Goal: Task Accomplishment & Management: Use online tool/utility

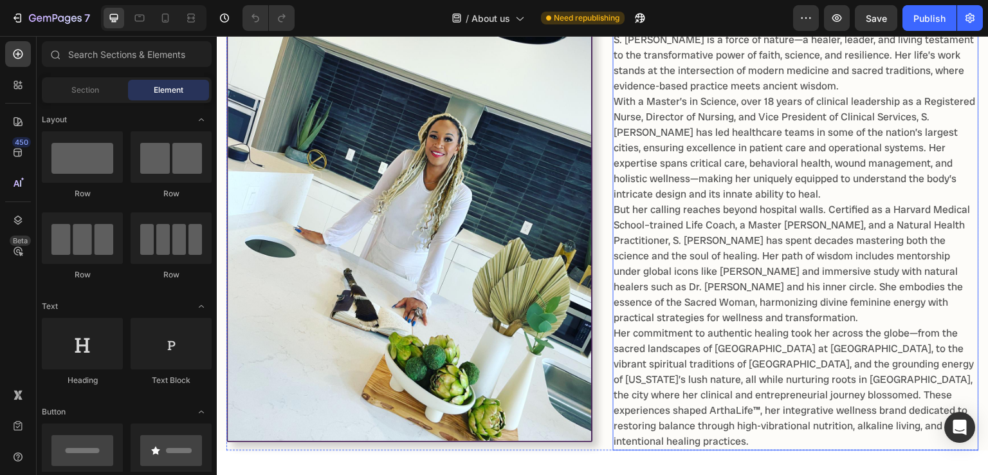
scroll to position [552, 0]
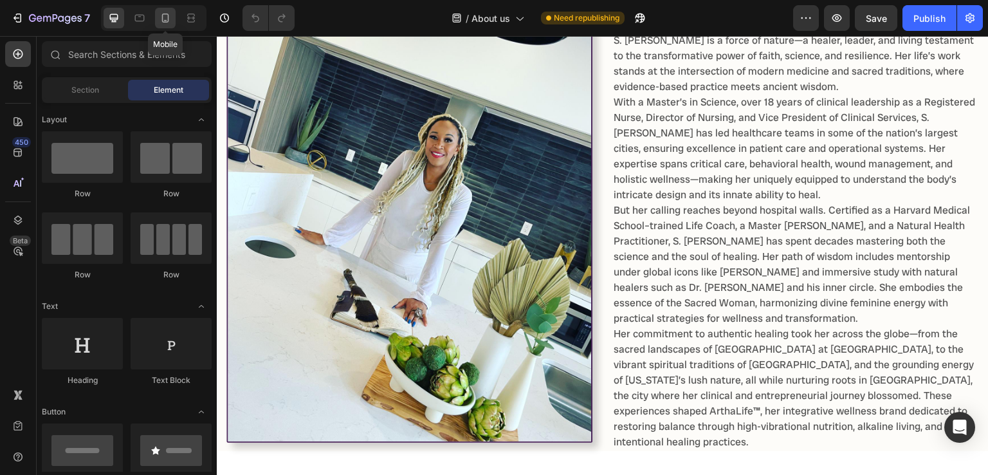
click at [167, 21] on icon at bounding box center [165, 18] width 13 height 13
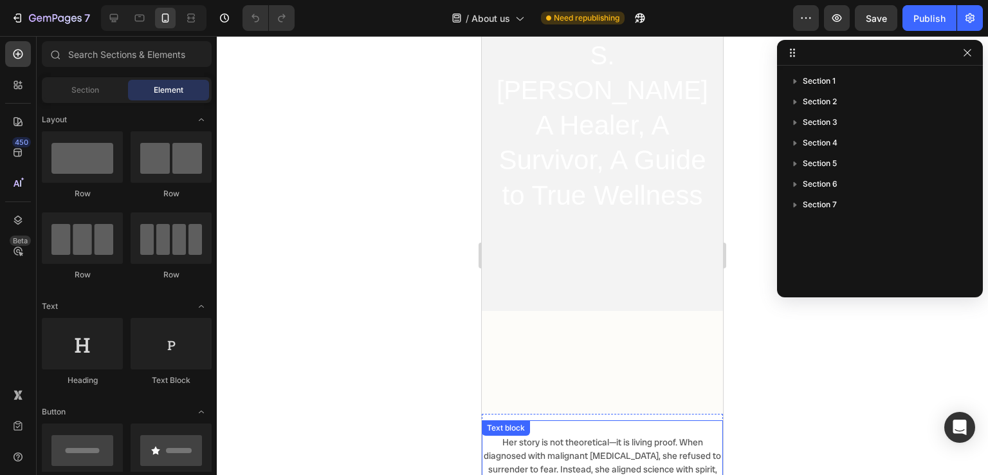
scroll to position [153, 0]
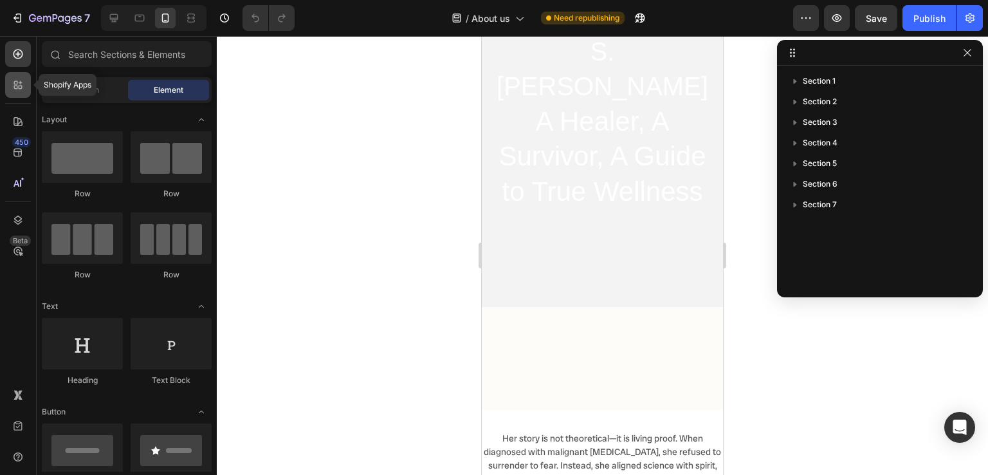
click at [20, 86] on icon at bounding box center [18, 84] width 13 height 13
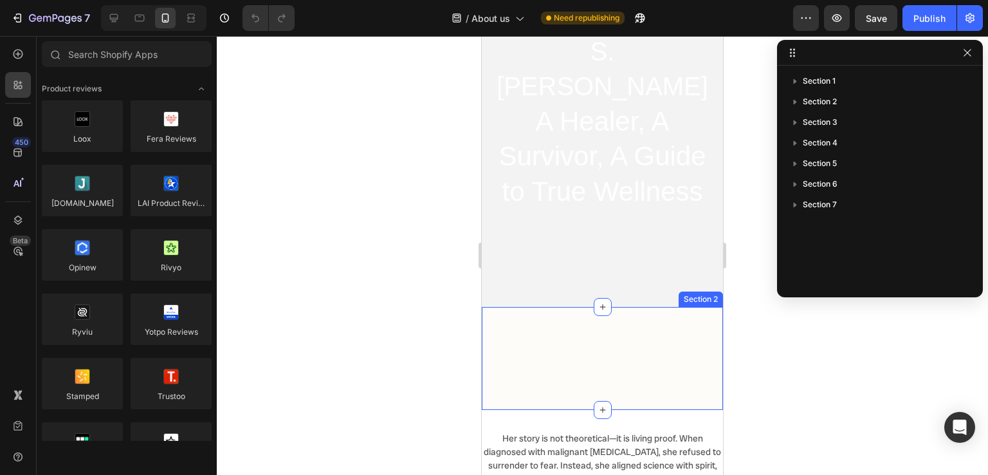
click at [552, 343] on div "Image S. [PERSON_NAME]: A Healer, Visionary, and Bridge Between Worlds Heading …" at bounding box center [602, 358] width 241 height 103
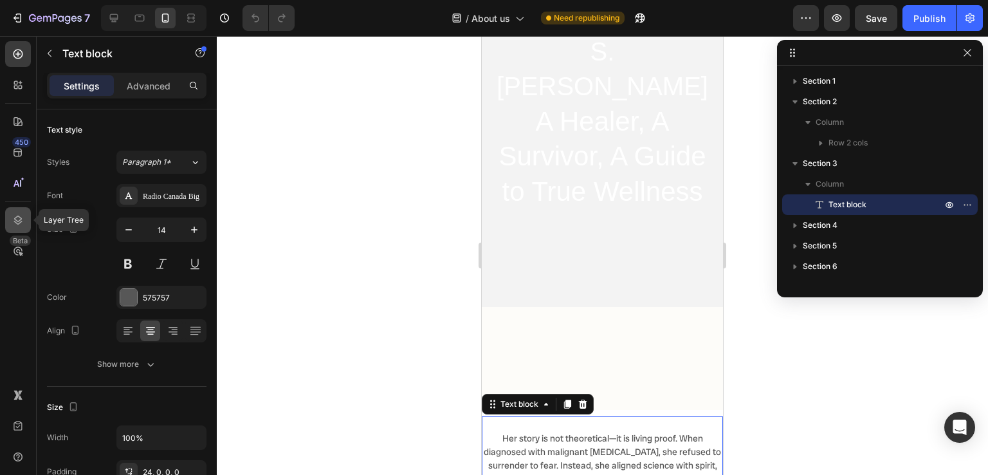
click at [13, 216] on icon at bounding box center [18, 220] width 13 height 13
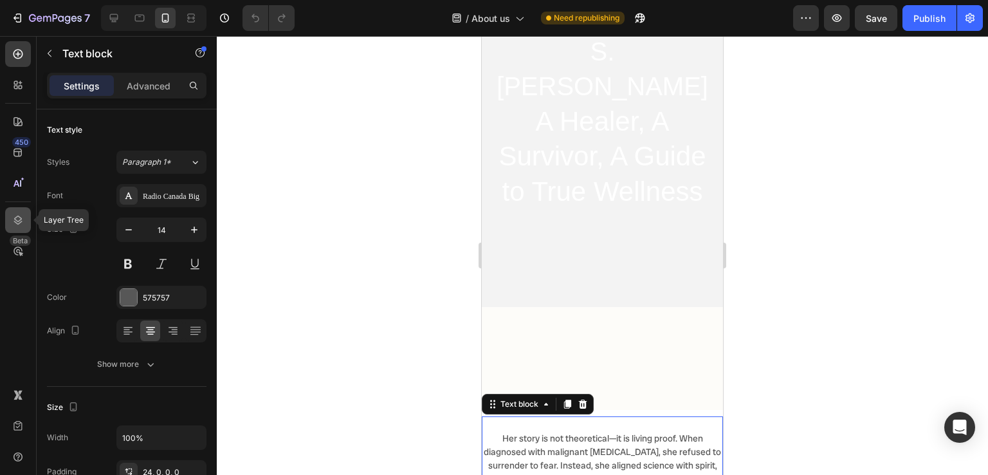
click at [21, 222] on icon at bounding box center [18, 219] width 8 height 9
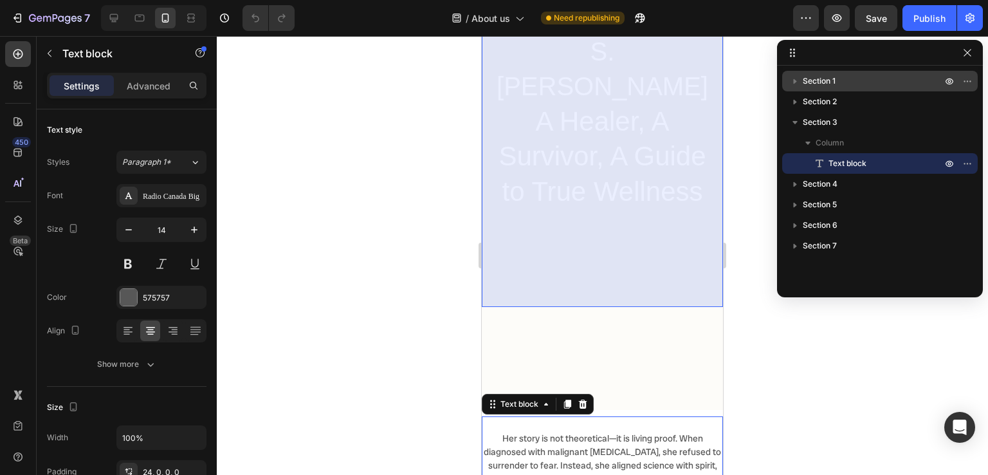
click at [830, 83] on span "Section 1" at bounding box center [819, 81] width 33 height 13
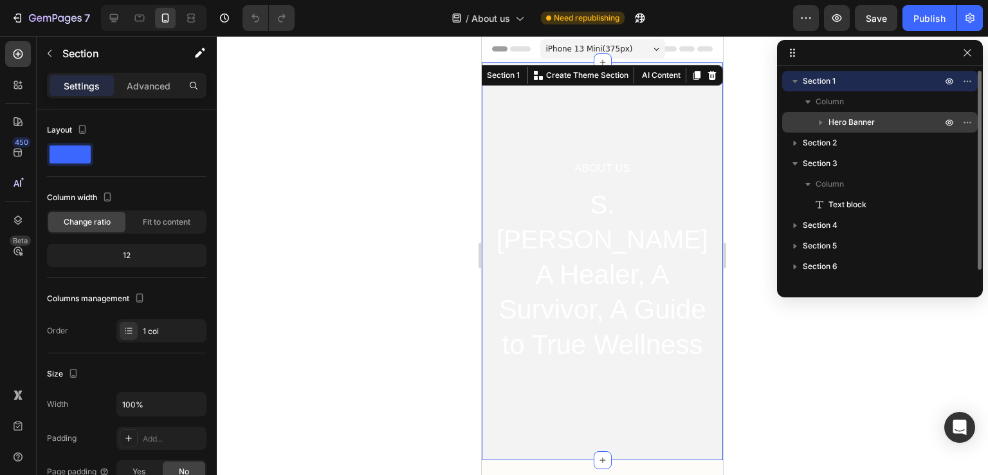
scroll to position [0, 0]
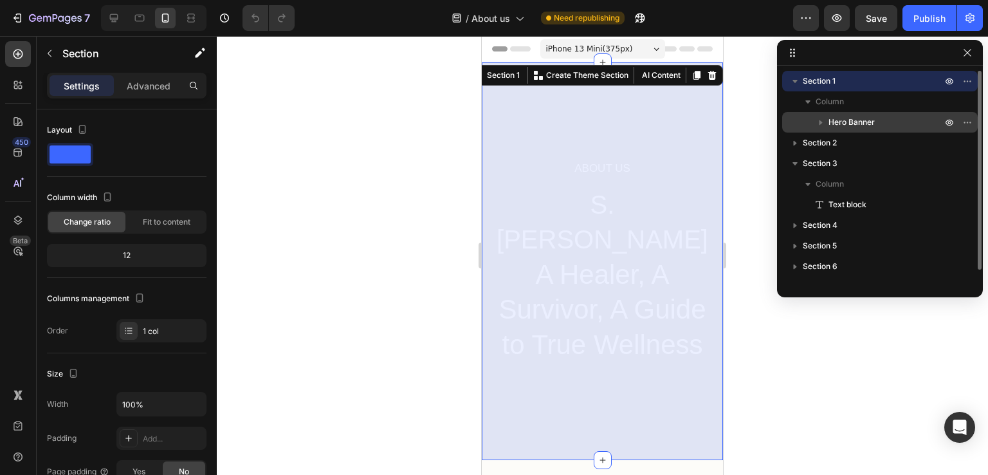
click at [844, 122] on span "Hero Banner" at bounding box center [851, 122] width 46 height 13
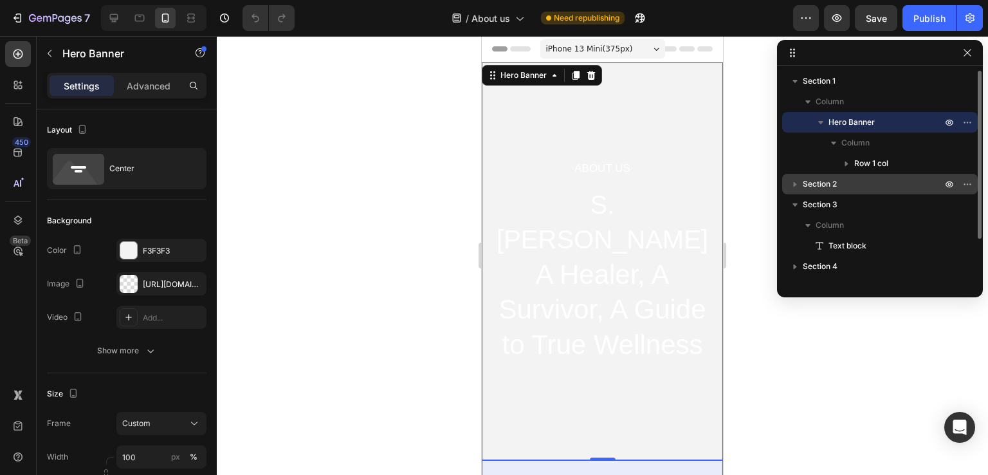
click at [826, 188] on span "Section 2" at bounding box center [820, 184] width 34 height 13
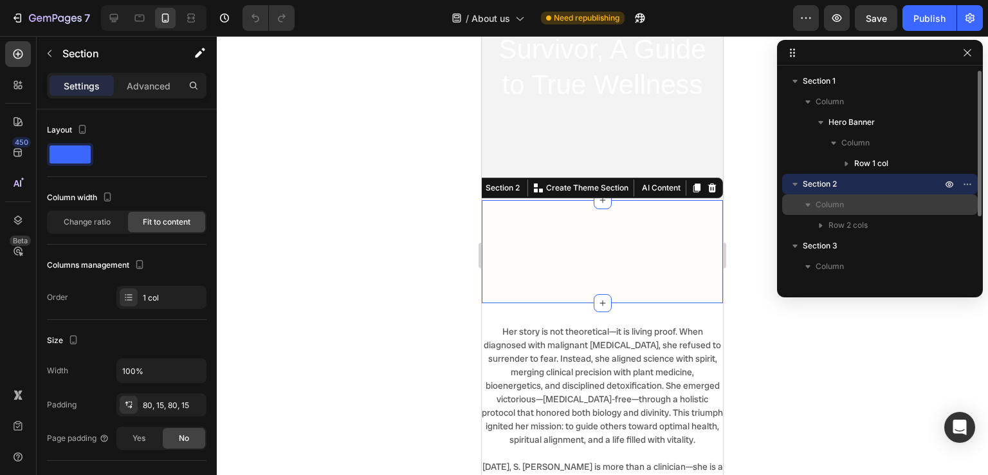
scroll to position [344, 0]
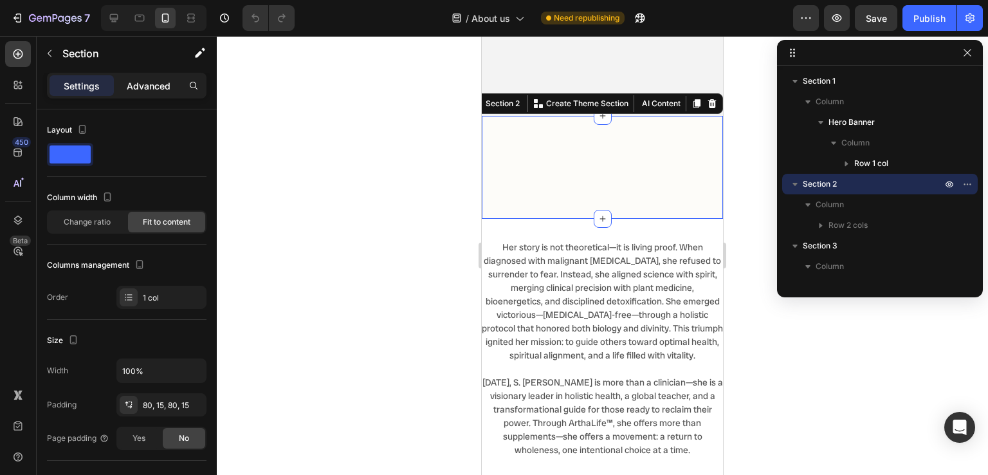
click at [144, 75] on div "Advanced" at bounding box center [148, 85] width 64 height 21
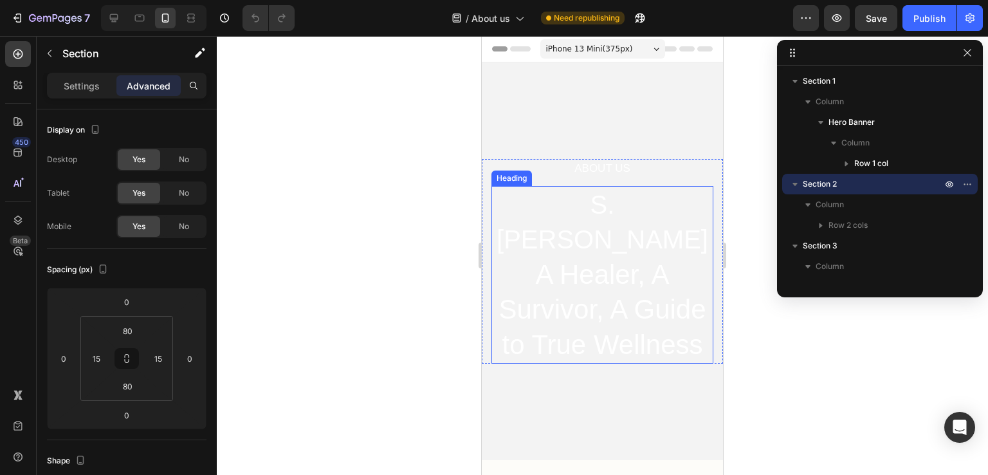
scroll to position [0, 0]
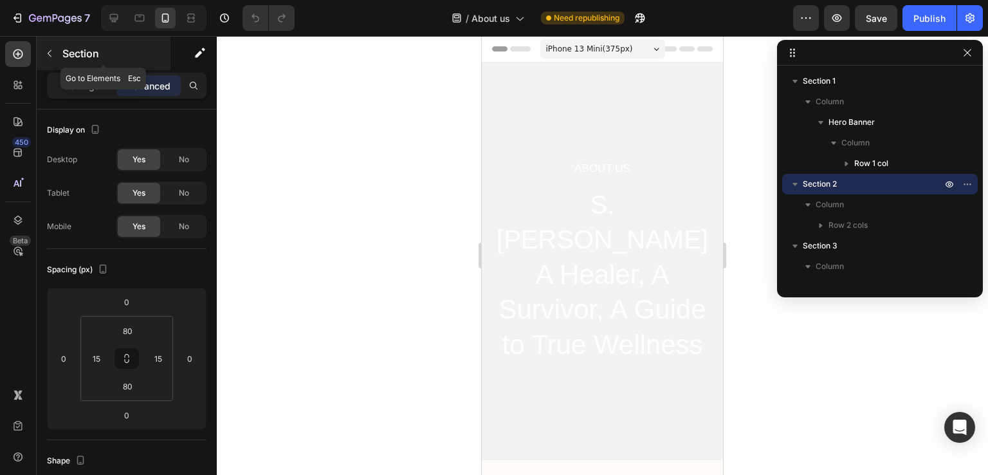
click at [48, 54] on icon "button" at bounding box center [50, 53] width 4 height 7
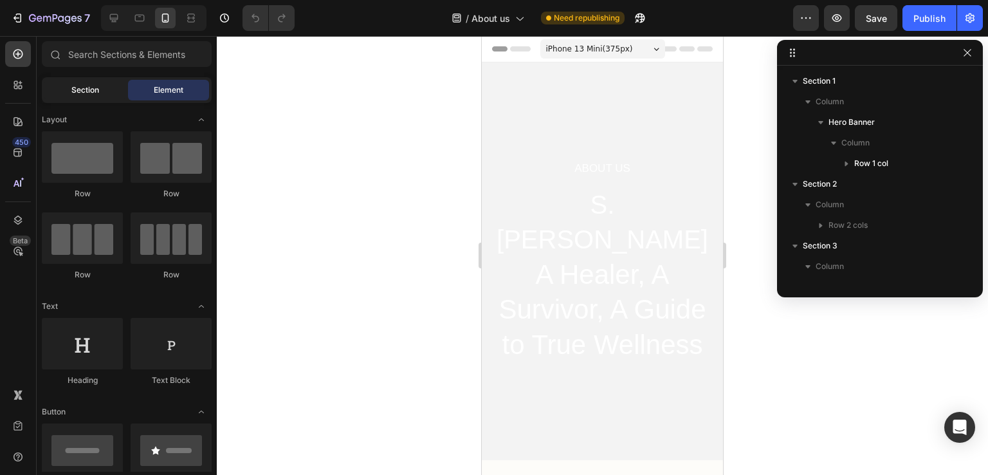
click at [87, 96] on div "Section" at bounding box center [84, 90] width 81 height 21
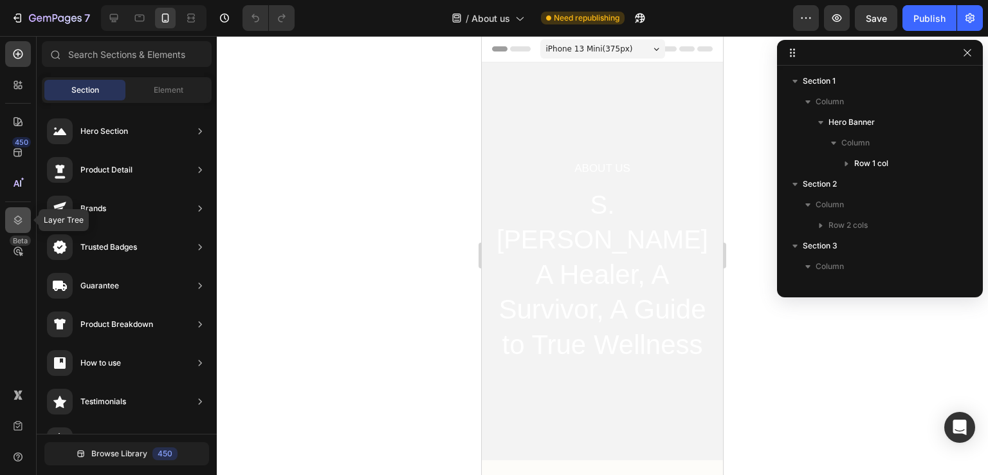
click at [19, 219] on icon at bounding box center [18, 220] width 13 height 13
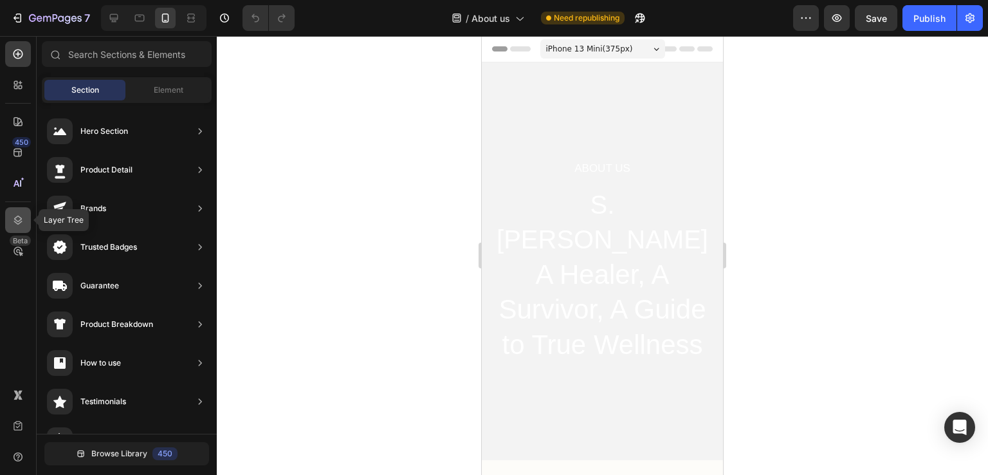
click at [19, 219] on icon at bounding box center [18, 220] width 13 height 13
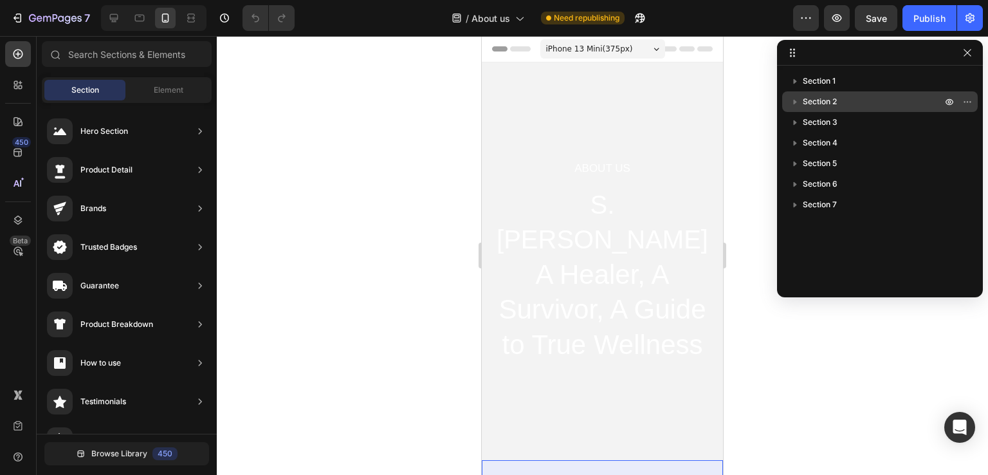
click at [817, 99] on span "Section 2" at bounding box center [820, 101] width 34 height 13
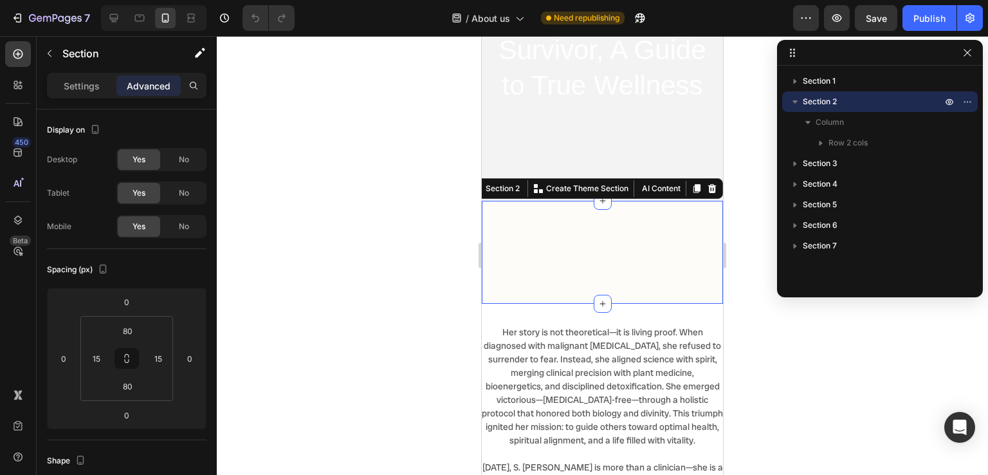
scroll to position [344, 0]
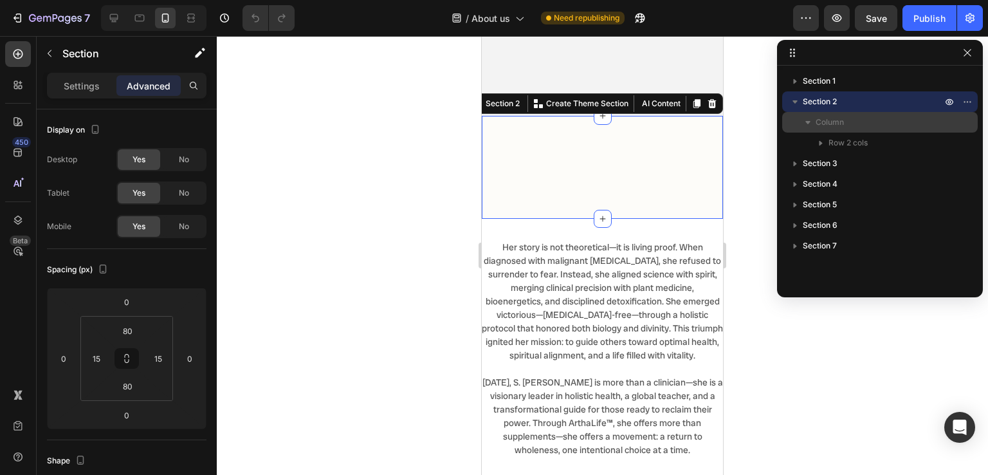
click at [825, 122] on span "Column" at bounding box center [830, 122] width 28 height 13
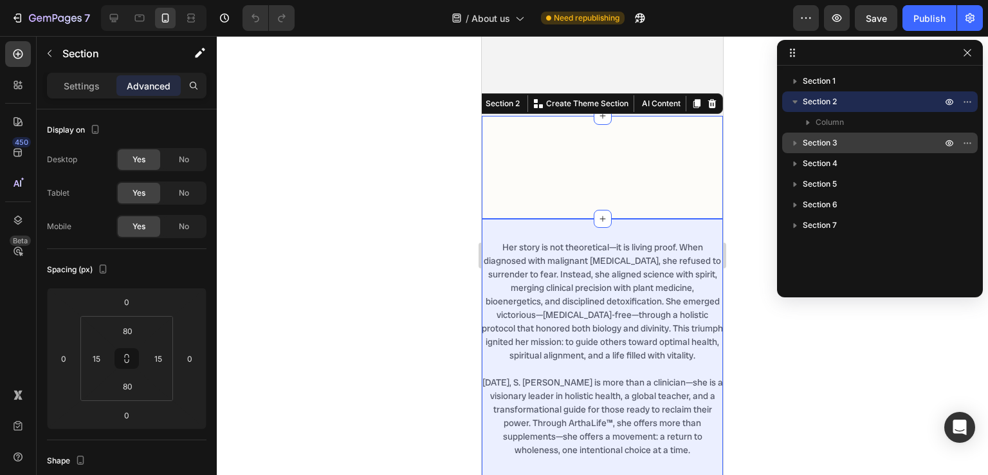
click at [818, 142] on span "Section 3" at bounding box center [820, 142] width 35 height 13
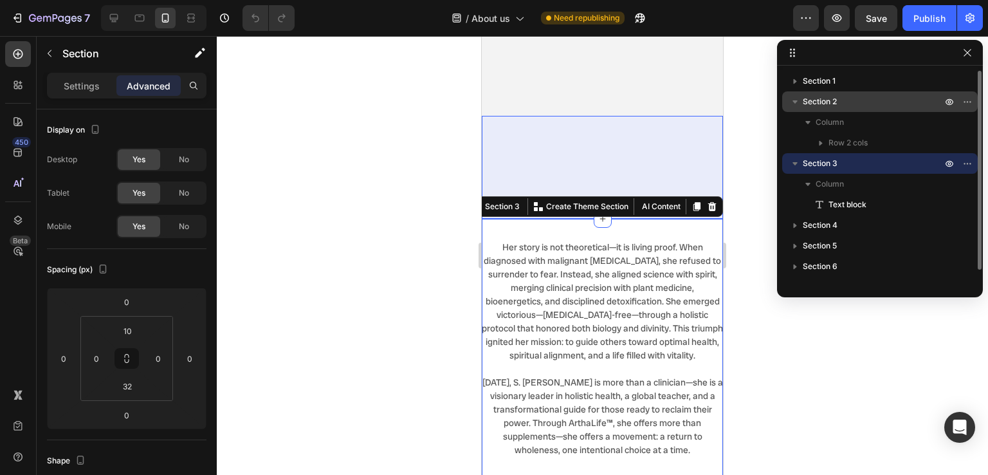
click at [824, 101] on span "Section 2" at bounding box center [820, 101] width 34 height 13
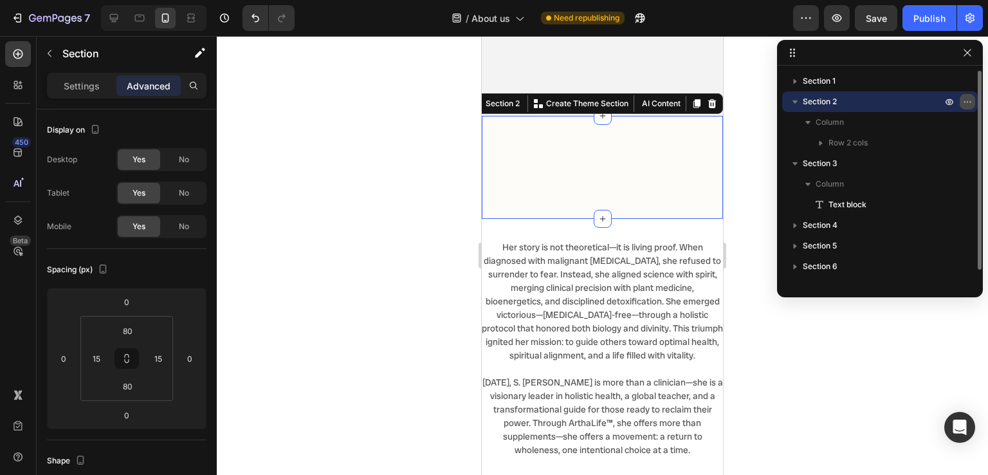
click at [964, 100] on icon "button" at bounding box center [967, 101] width 10 height 10
click at [134, 19] on icon at bounding box center [139, 18] width 13 height 13
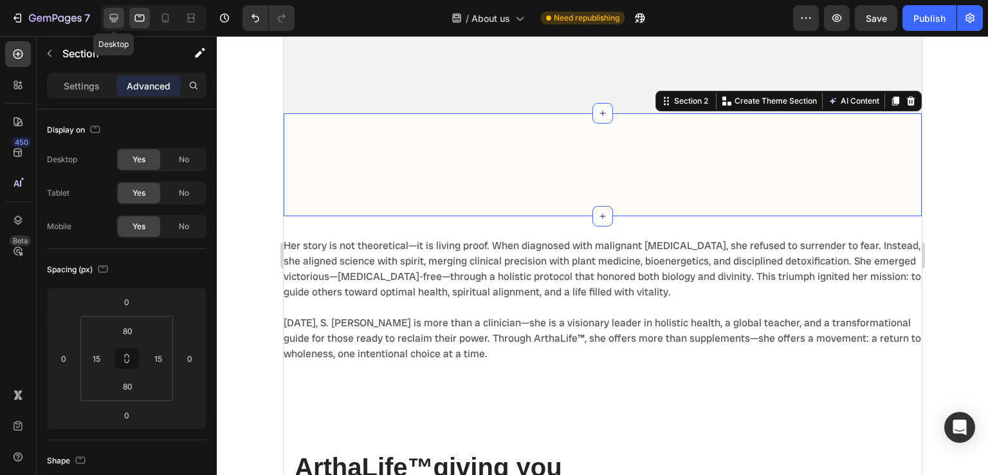
click at [108, 20] on icon at bounding box center [113, 18] width 13 height 13
type input "112"
type input "Auto"
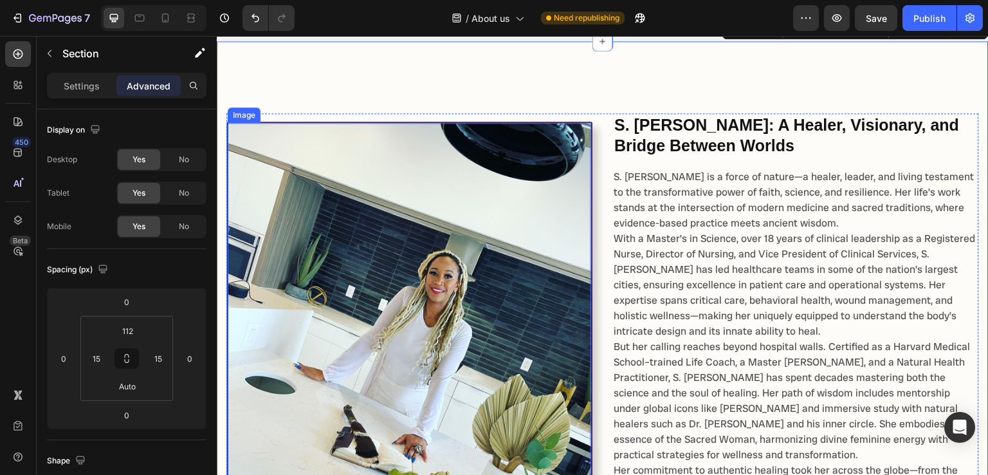
scroll to position [417, 0]
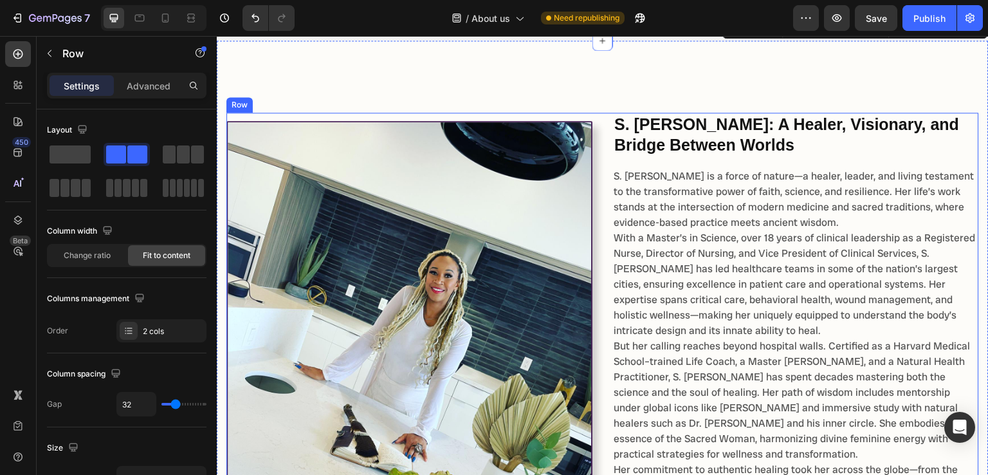
click at [600, 170] on div "Image S. [PERSON_NAME]: A Healer, Visionary, and Bridge Between Worlds Heading …" at bounding box center [602, 350] width 753 height 474
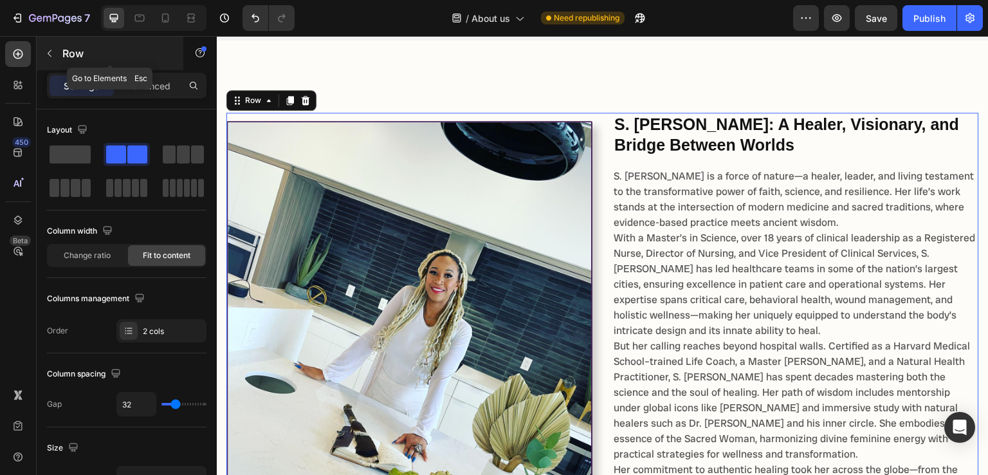
click at [48, 54] on icon "button" at bounding box center [49, 53] width 10 height 10
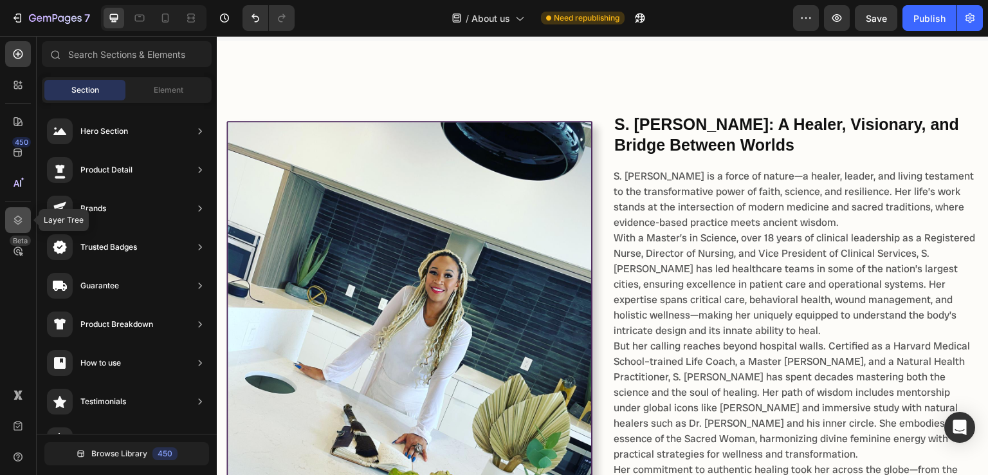
click at [13, 225] on icon at bounding box center [18, 220] width 13 height 13
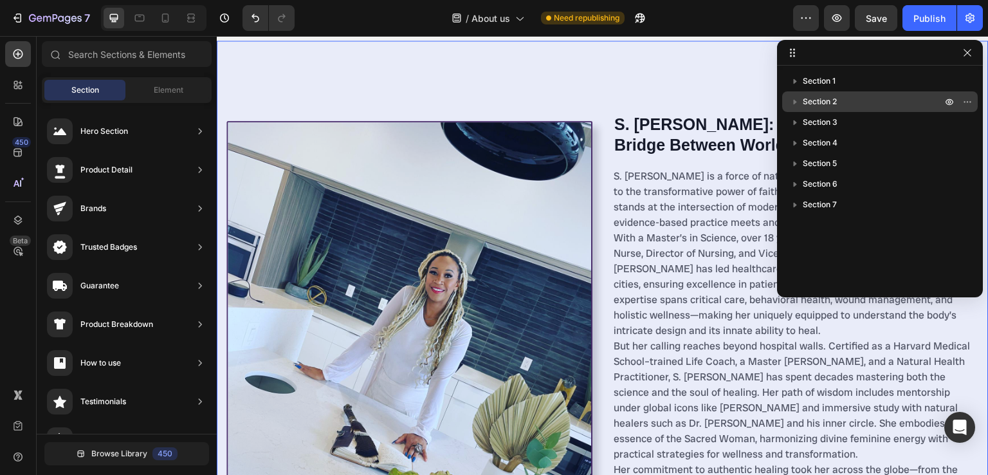
click at [819, 101] on span "Section 2" at bounding box center [820, 101] width 34 height 13
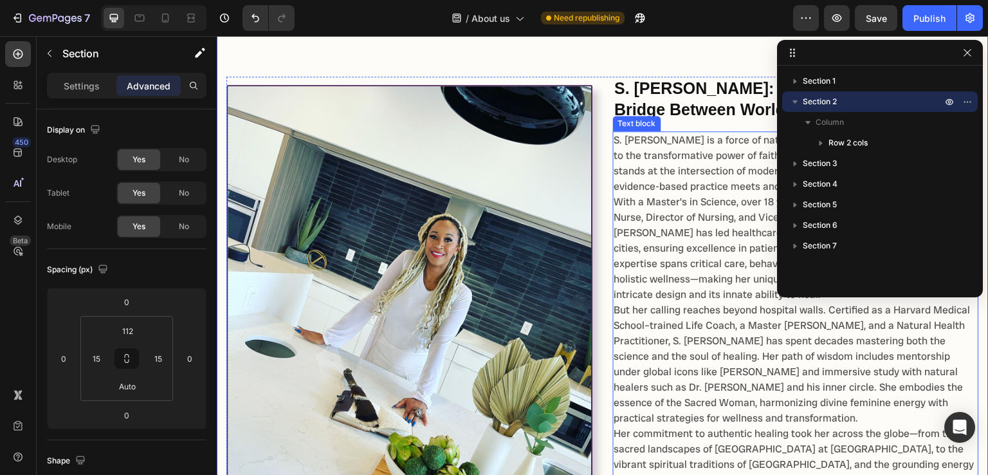
scroll to position [453, 0]
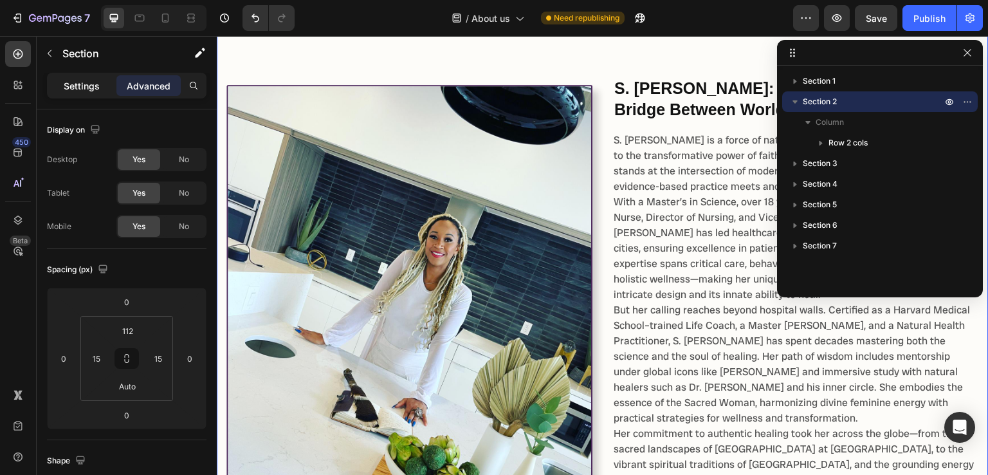
click at [80, 82] on p "Settings" at bounding box center [82, 86] width 36 height 14
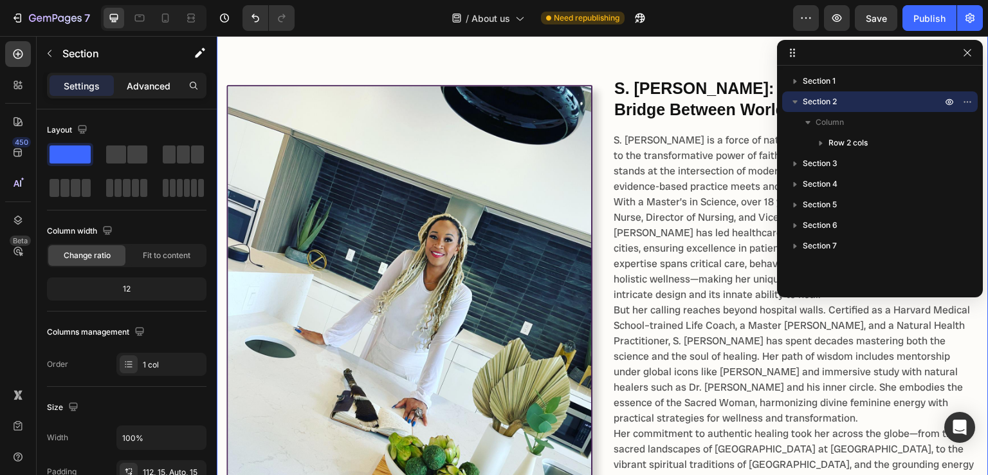
click at [142, 90] on p "Advanced" at bounding box center [149, 86] width 44 height 14
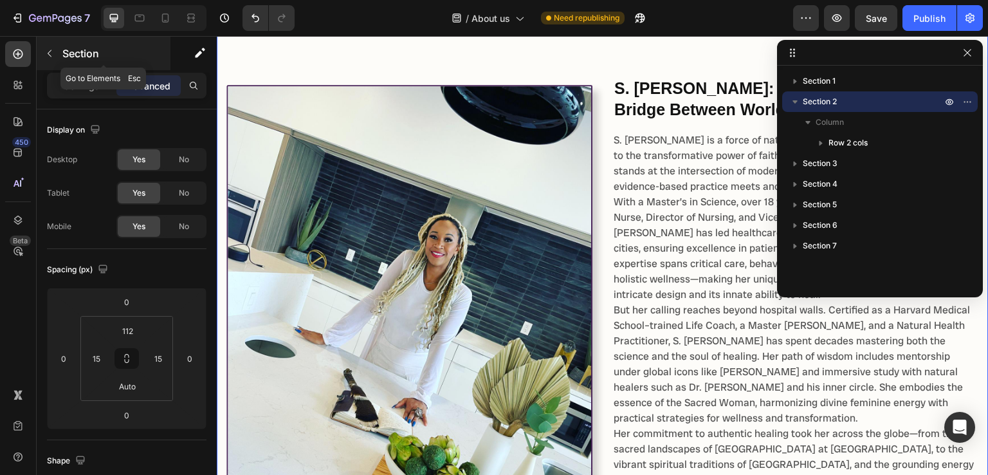
click at [51, 50] on icon "button" at bounding box center [49, 53] width 10 height 10
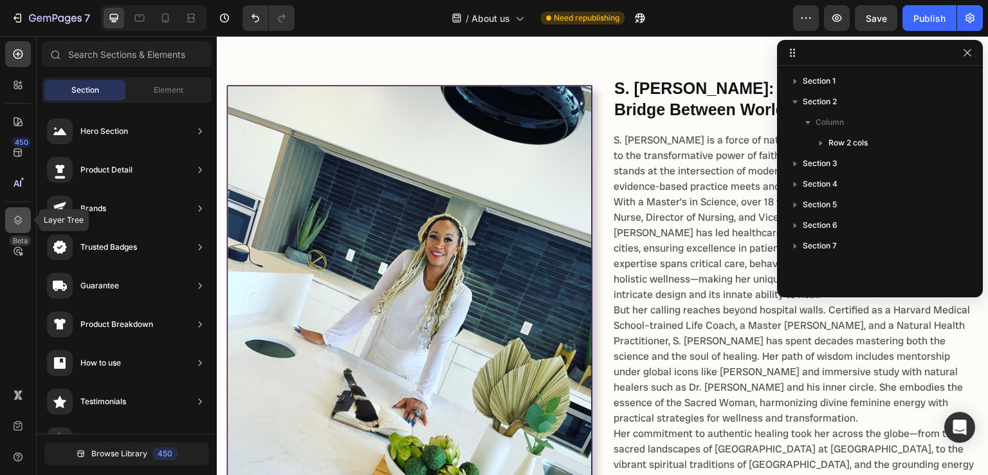
click at [15, 214] on icon at bounding box center [18, 220] width 13 height 13
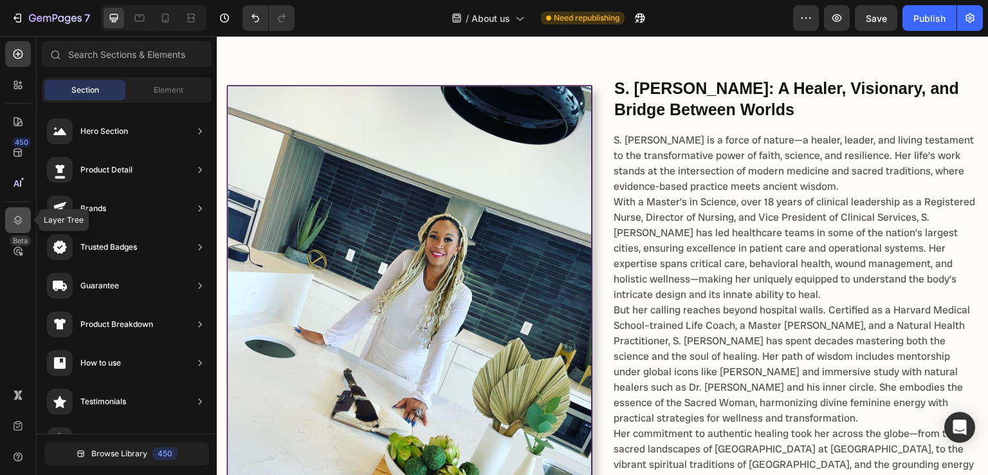
click at [15, 214] on icon at bounding box center [18, 220] width 13 height 13
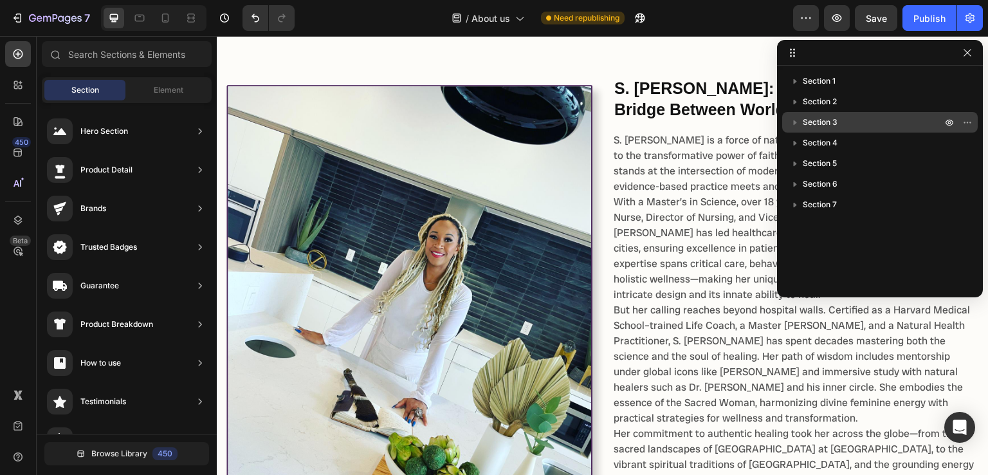
click at [826, 123] on span "Section 3" at bounding box center [820, 122] width 35 height 13
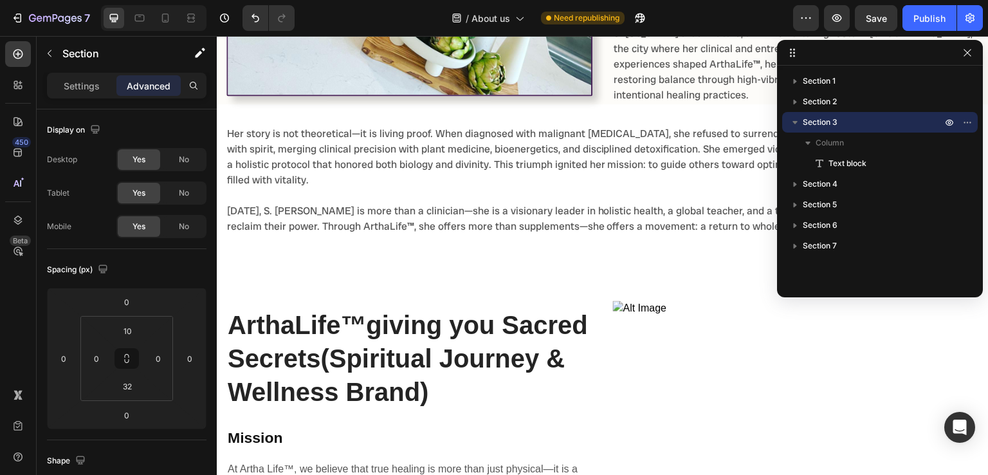
scroll to position [906, 0]
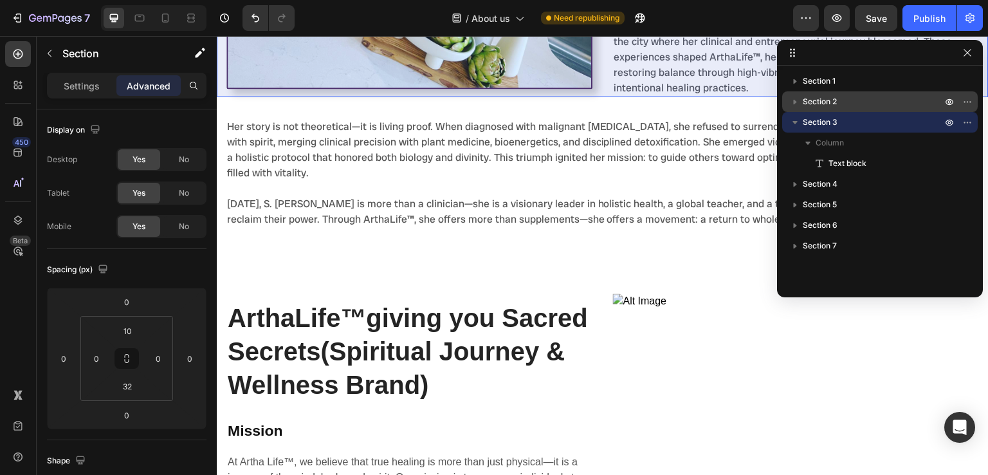
click at [826, 98] on span "Section 2" at bounding box center [820, 101] width 34 height 13
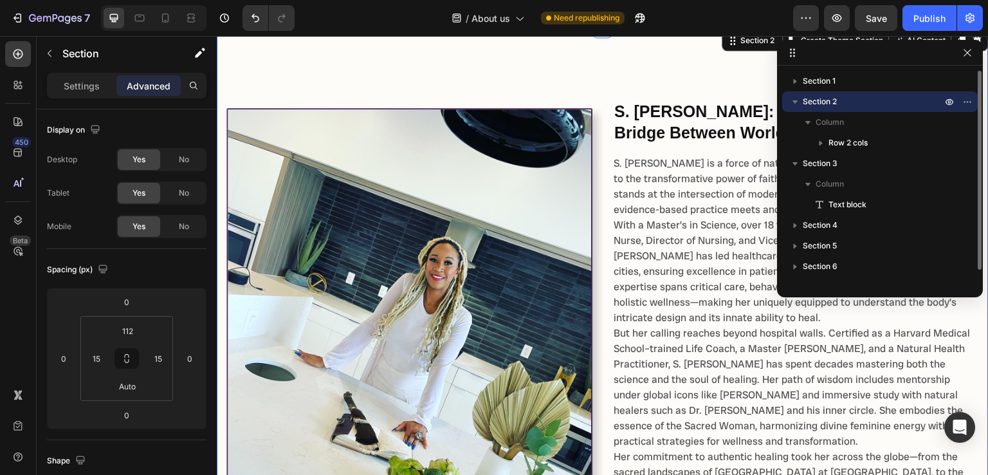
scroll to position [376, 0]
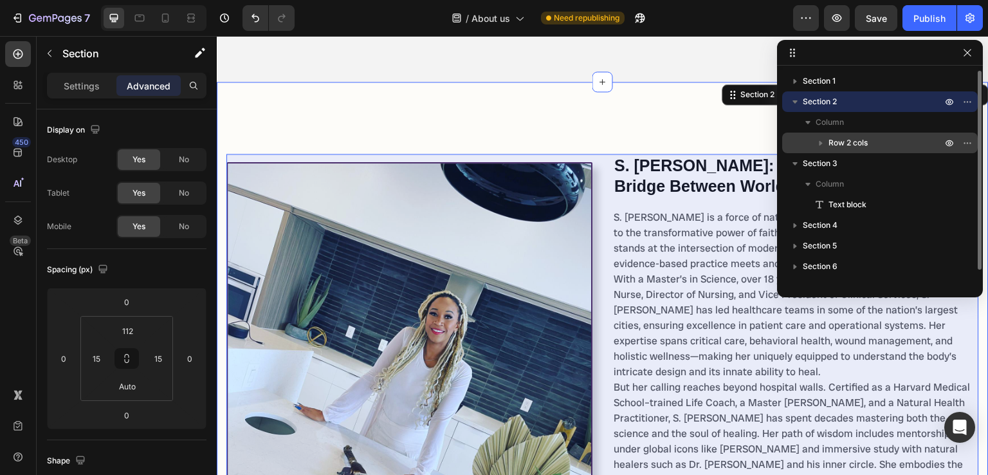
click at [820, 142] on icon "button" at bounding box center [820, 143] width 3 height 5
click at [845, 141] on span "Row 2 cols" at bounding box center [847, 142] width 39 height 13
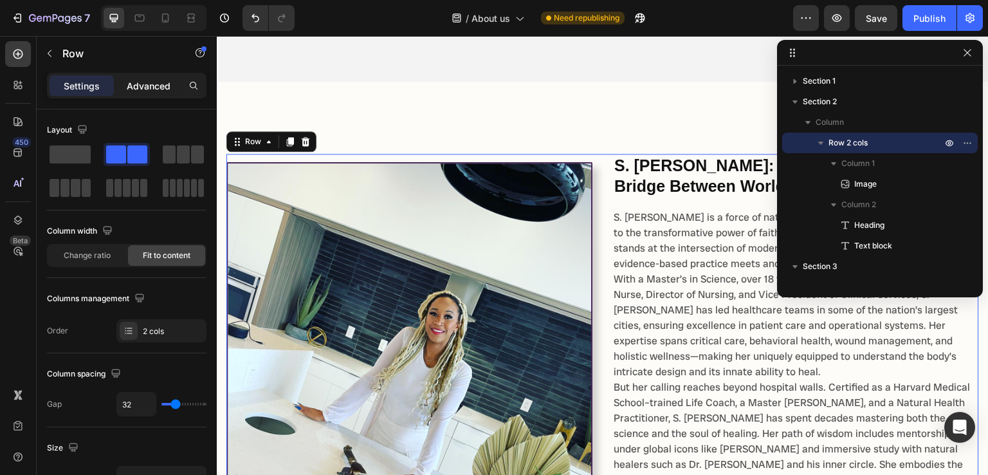
click at [155, 86] on p "Advanced" at bounding box center [149, 86] width 44 height 14
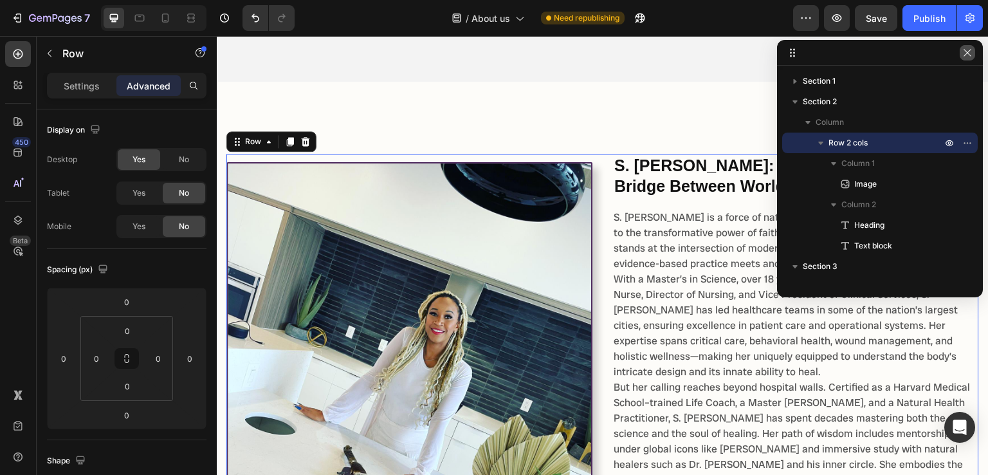
click at [967, 50] on icon "button" at bounding box center [967, 53] width 10 height 10
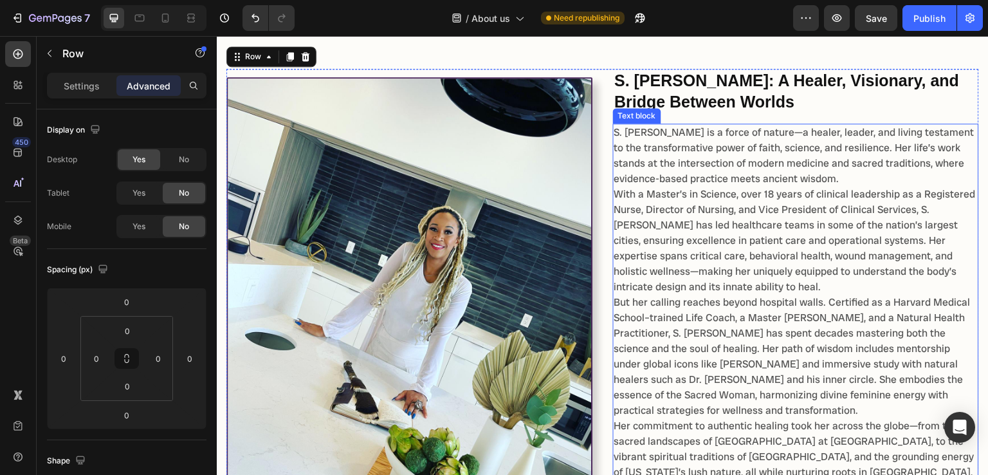
scroll to position [461, 0]
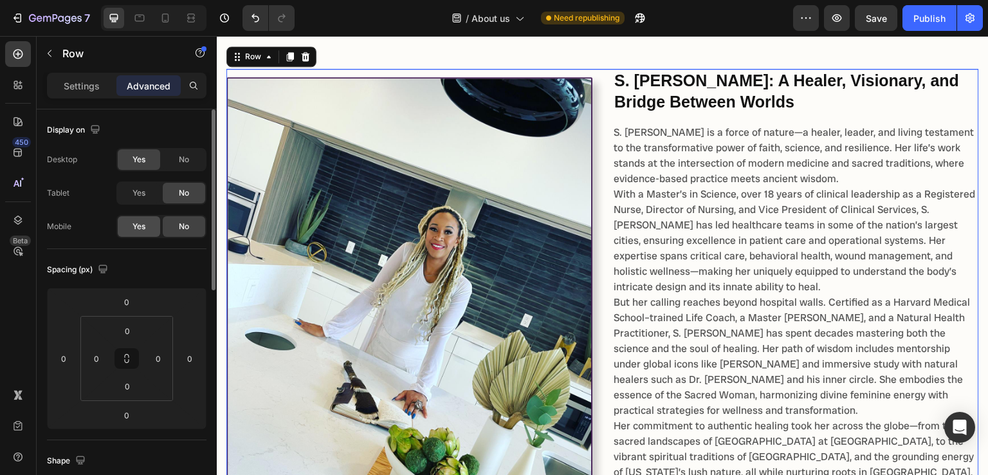
click at [139, 229] on span "Yes" at bounding box center [138, 227] width 13 height 12
click at [162, 17] on icon at bounding box center [165, 18] width 7 height 9
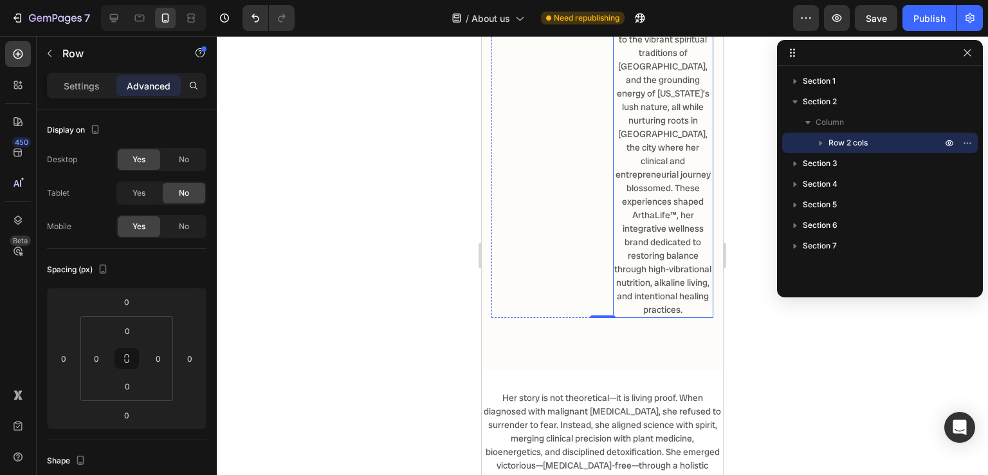
scroll to position [1584, 0]
click at [187, 224] on span "No" at bounding box center [184, 227] width 10 height 12
